Goal: Check status: Check status

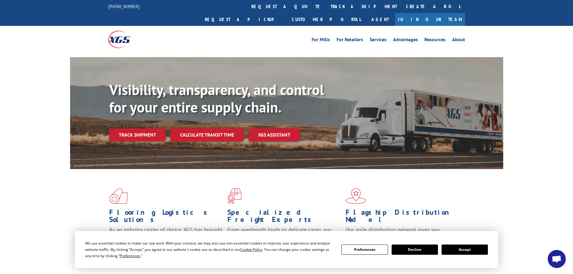
click at [478, 251] on button "Accept" at bounding box center [464, 249] width 46 height 10
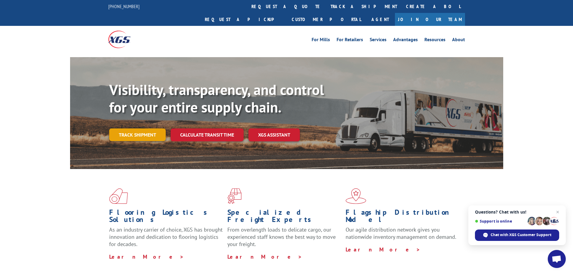
click at [142, 128] on link "Track shipment" at bounding box center [137, 134] width 57 height 13
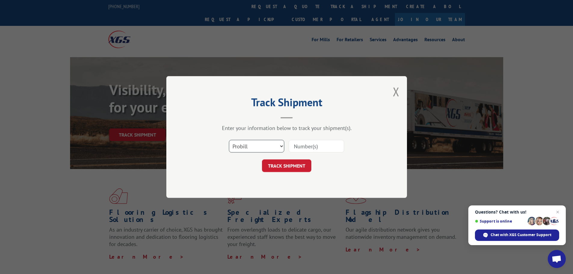
click at [268, 147] on select "Select category... Probill BOL PO" at bounding box center [256, 146] width 55 height 13
select select "bol"
click at [229, 140] on select "Select category... Probill BOL PO" at bounding box center [256, 146] width 55 height 13
click at [294, 147] on input at bounding box center [316, 146] width 55 height 13
paste input "5624066"
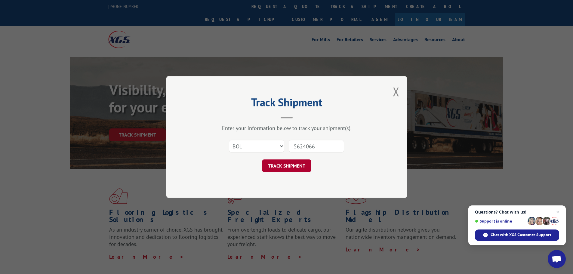
type input "5624066"
click at [291, 168] on button "TRACK SHIPMENT" at bounding box center [286, 165] width 49 height 13
